Goal: Check status: Check status

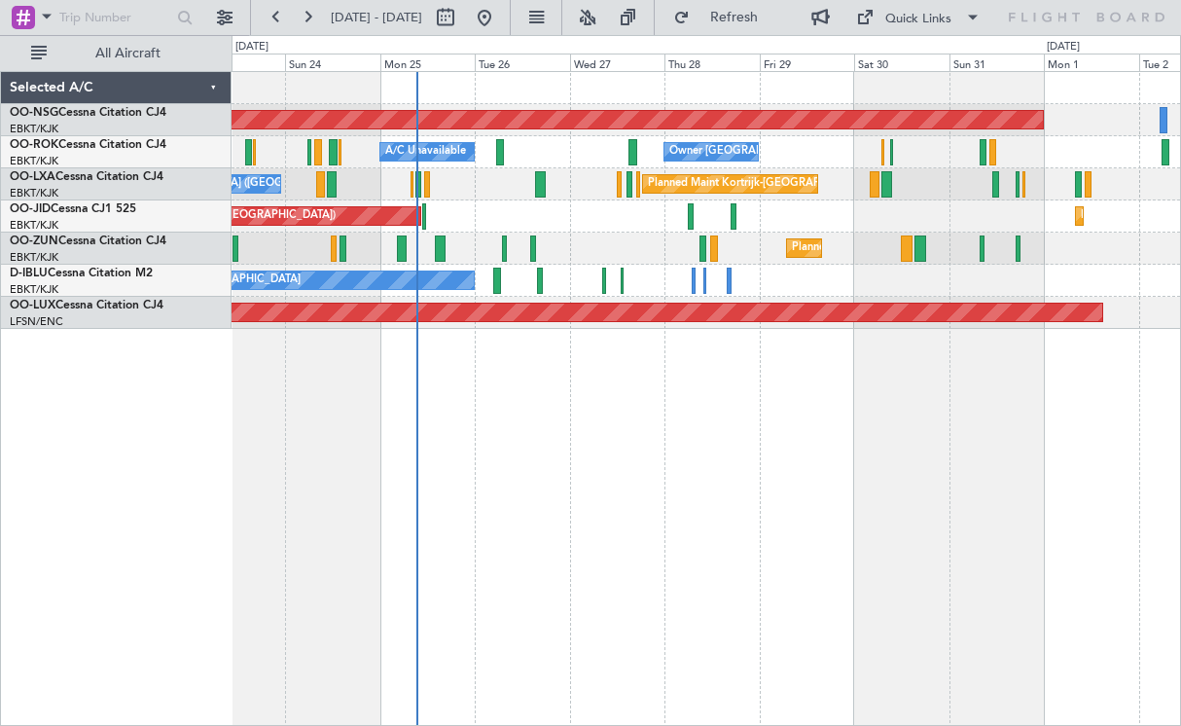
click at [805, 402] on div "Planned Maint [GEOGRAPHIC_DATA] ([GEOGRAPHIC_DATA]) Owner [GEOGRAPHIC_DATA]-[GE…" at bounding box center [707, 398] width 950 height 655
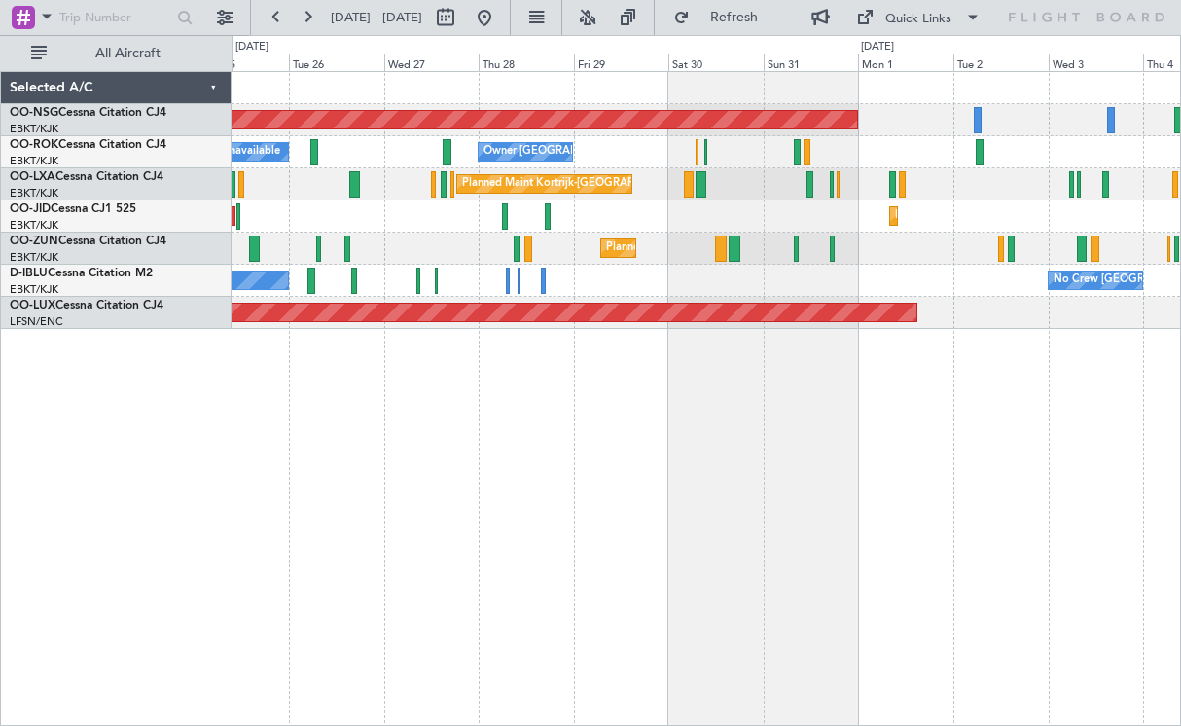
click at [889, 188] on div "Planned Maint [GEOGRAPHIC_DATA] ([GEOGRAPHIC_DATA]) Owner [GEOGRAPHIC_DATA]-[GE…" at bounding box center [706, 200] width 949 height 257
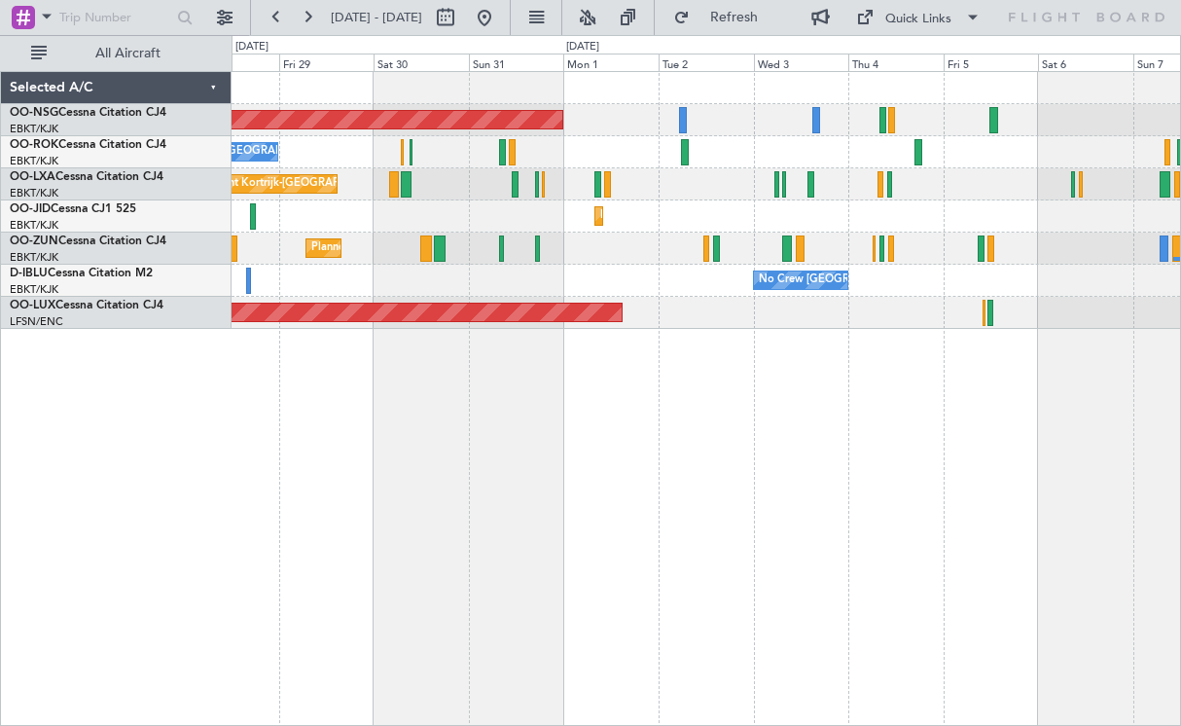
click at [584, 258] on div "Planned Maint [GEOGRAPHIC_DATA] ([GEOGRAPHIC_DATA]) Owner [GEOGRAPHIC_DATA]-[GE…" at bounding box center [706, 200] width 949 height 257
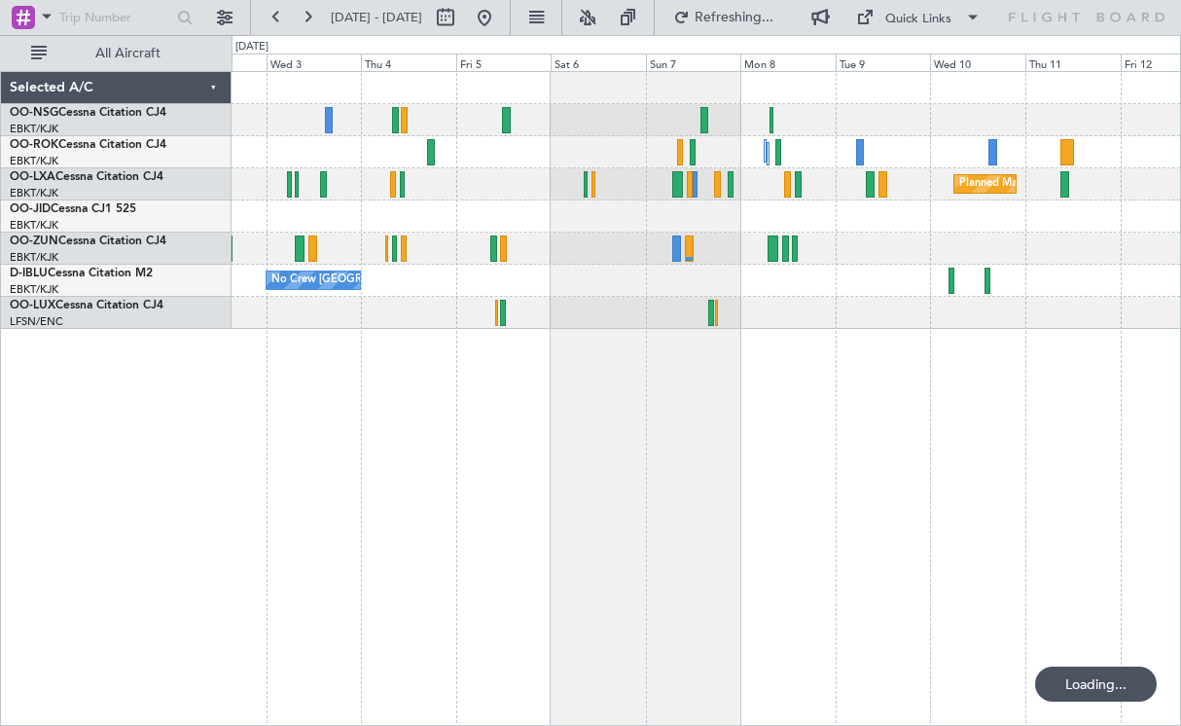
click at [561, 318] on div "Planned Maint [GEOGRAPHIC_DATA] ([GEOGRAPHIC_DATA]) Planned Maint [GEOGRAPHIC_D…" at bounding box center [706, 200] width 949 height 257
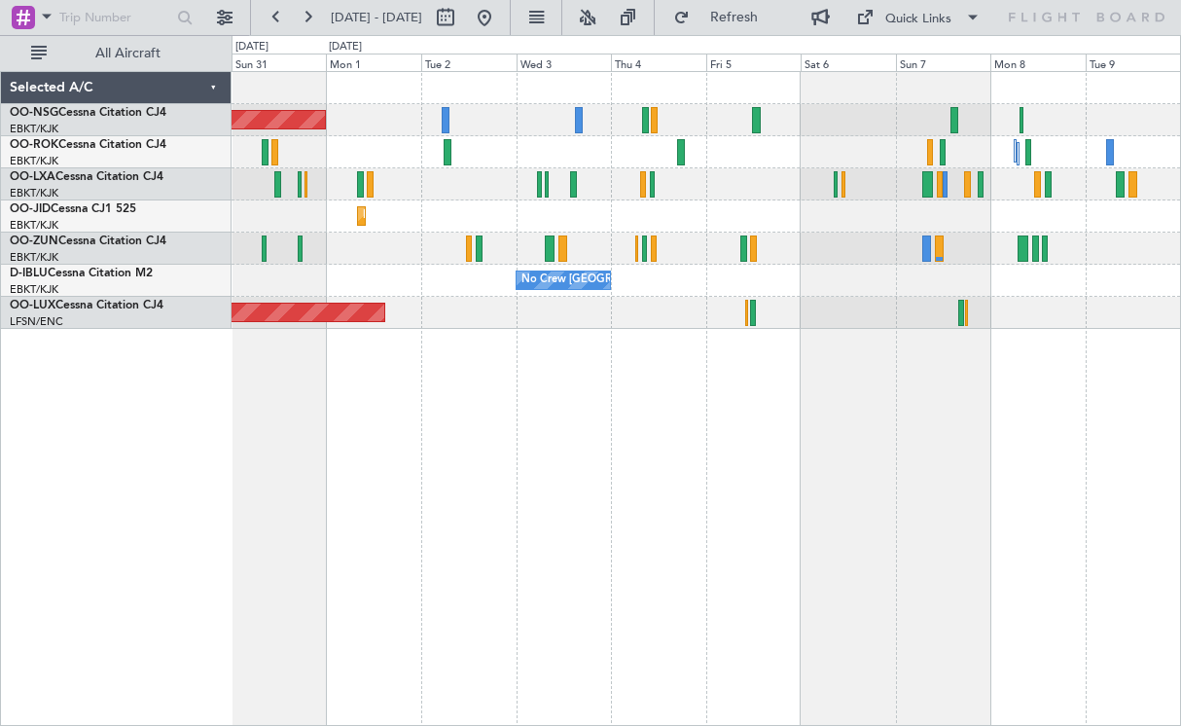
click at [1005, 209] on div "Planned Maint Kortrijk-[GEOGRAPHIC_DATA]" at bounding box center [706, 216] width 949 height 32
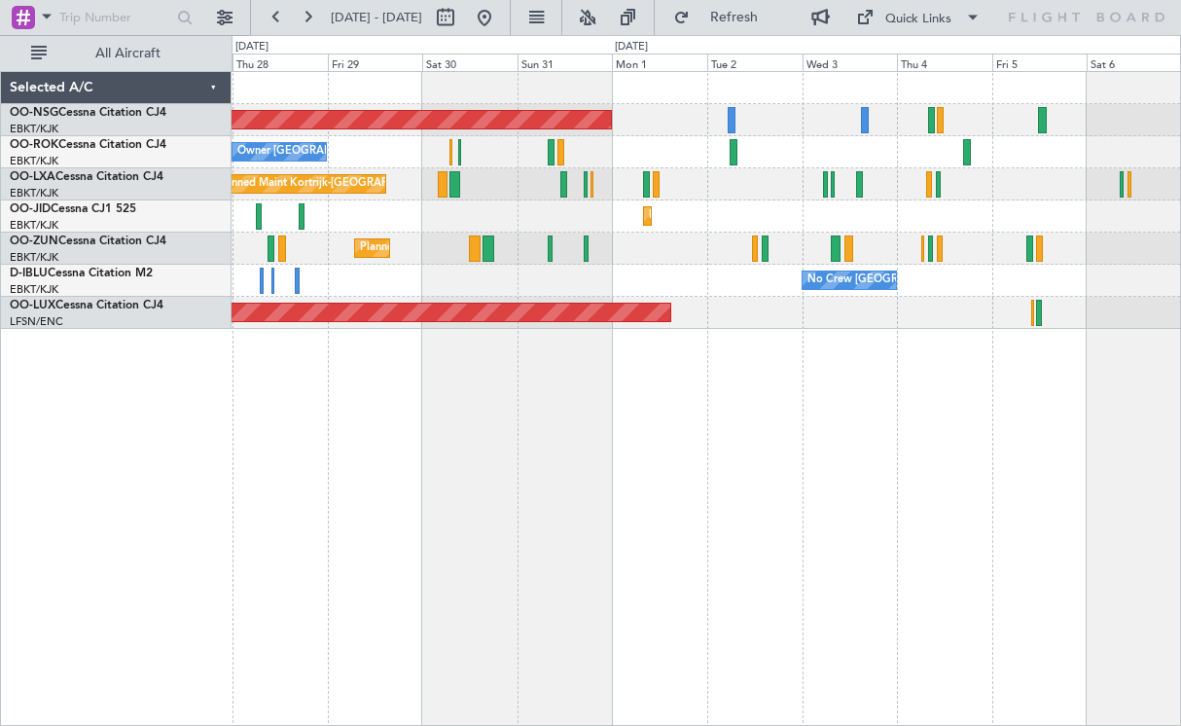
click at [503, 443] on div "Planned Maint [GEOGRAPHIC_DATA] ([GEOGRAPHIC_DATA]) Owner [GEOGRAPHIC_DATA]-[GE…" at bounding box center [707, 398] width 950 height 655
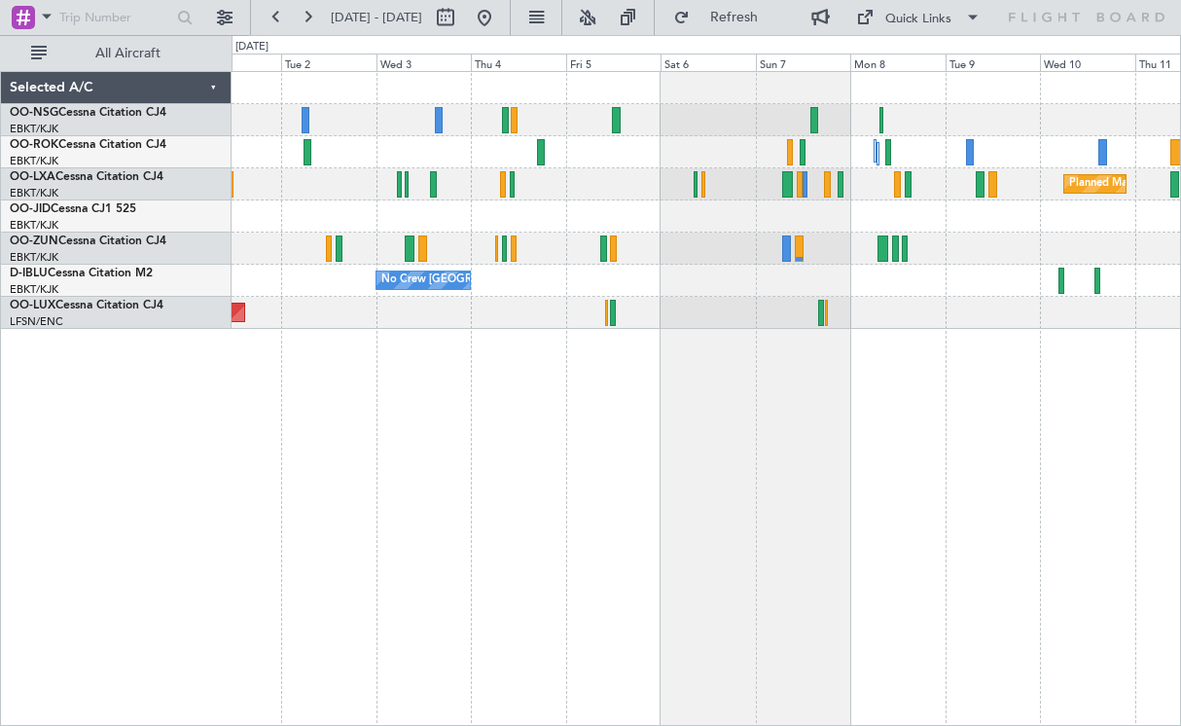
click at [669, 316] on div "Planned Maint [GEOGRAPHIC_DATA] ([GEOGRAPHIC_DATA]) Planned Maint [GEOGRAPHIC_D…" at bounding box center [706, 200] width 949 height 257
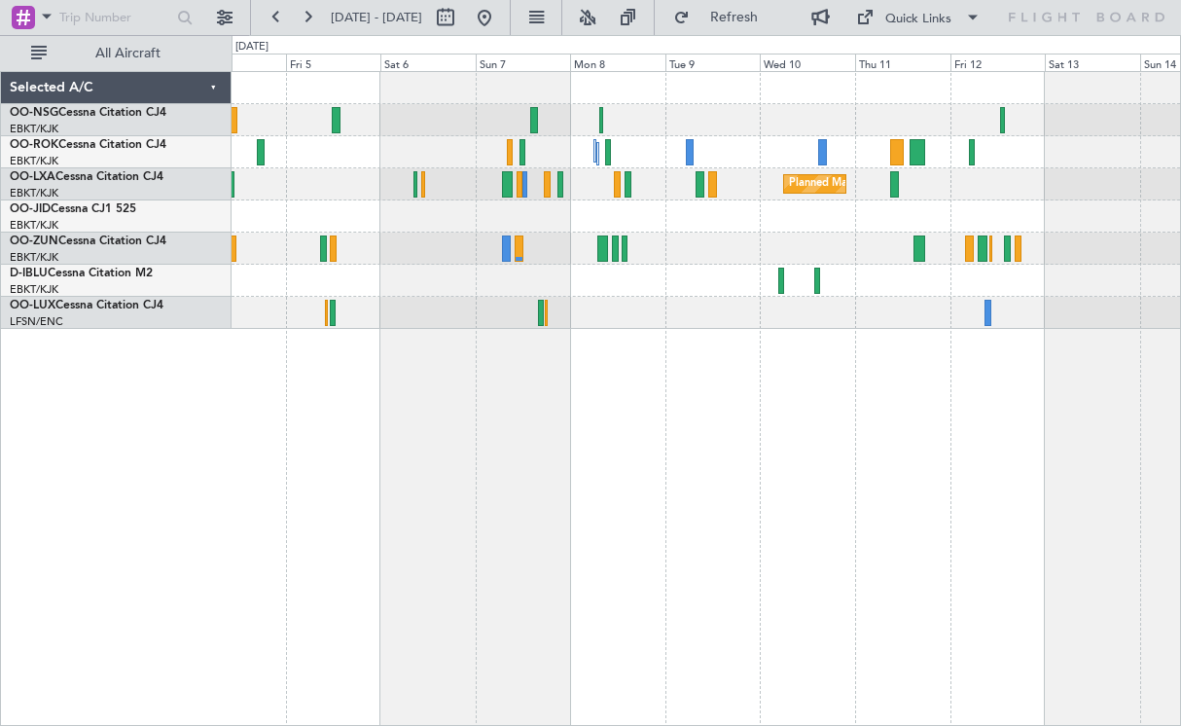
click at [767, 229] on div "Planned Maint [GEOGRAPHIC_DATA] ([GEOGRAPHIC_DATA]) Planned Maint [GEOGRAPHIC_D…" at bounding box center [706, 200] width 949 height 257
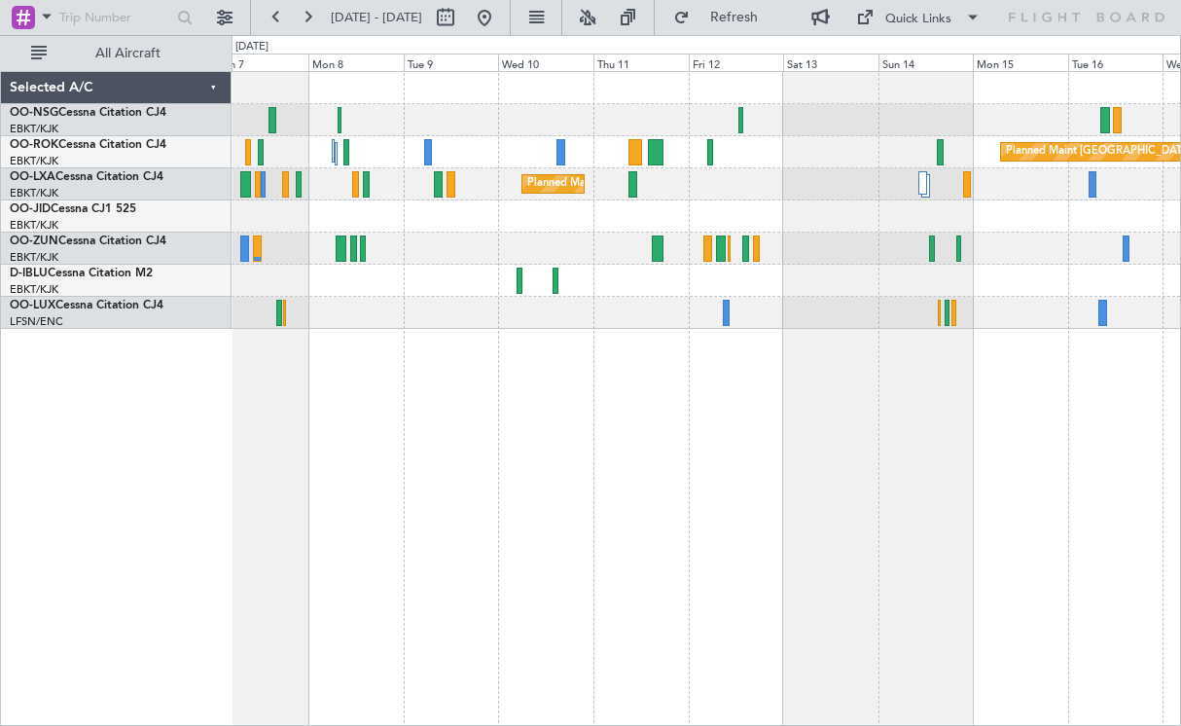
click at [920, 220] on div at bounding box center [706, 216] width 949 height 32
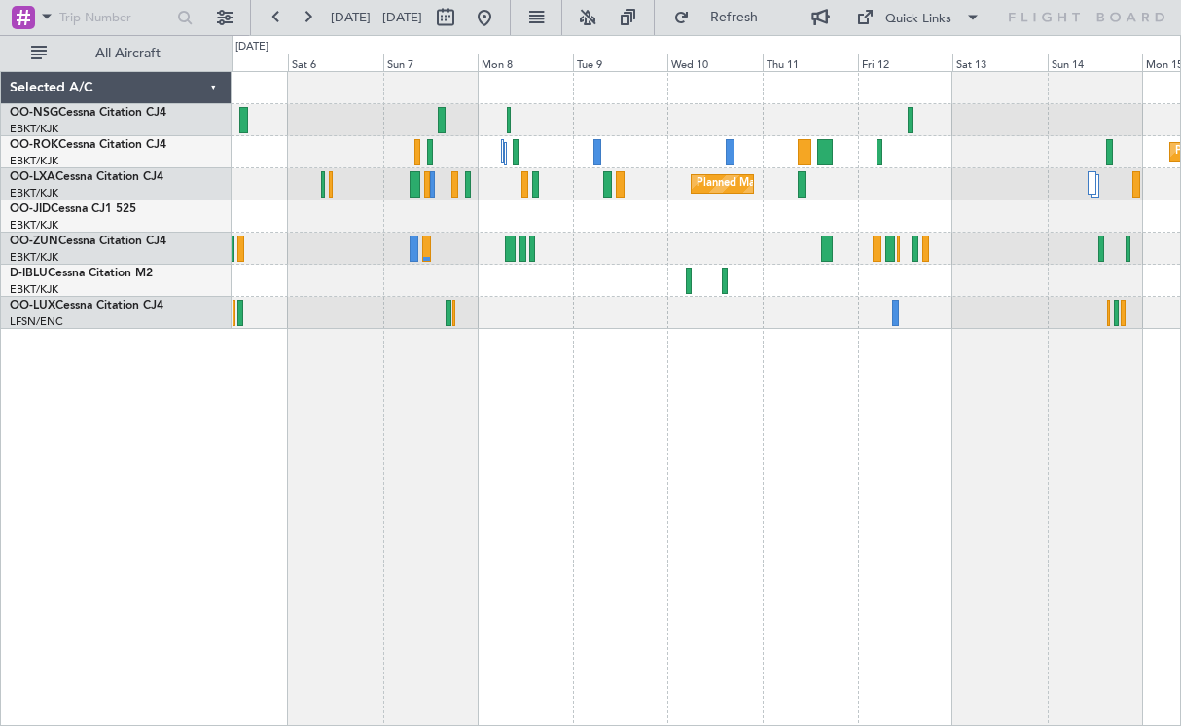
click at [590, 228] on div at bounding box center [706, 216] width 949 height 32
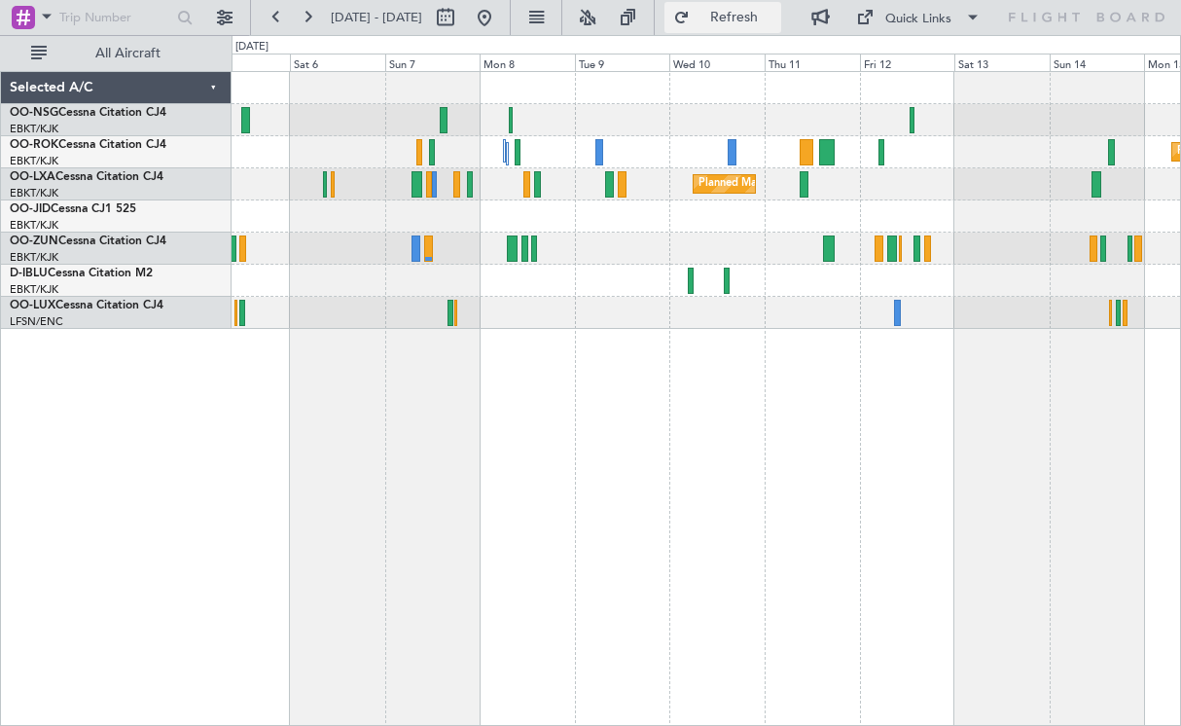
click at [736, 22] on button "Refresh" at bounding box center [723, 17] width 117 height 31
